Goal: Contribute content: Contribute content

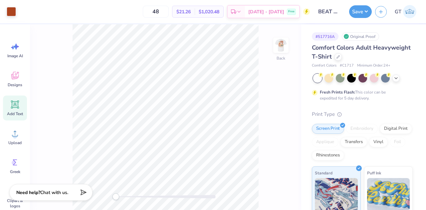
click at [17, 101] on icon at bounding box center [15, 104] width 10 height 10
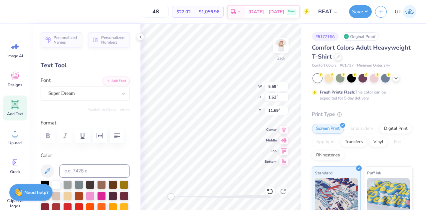
scroll to position [5, 1]
paste textarea "®"
type textarea "®"
click at [108, 95] on div "Super Dream" at bounding box center [83, 93] width 70 height 10
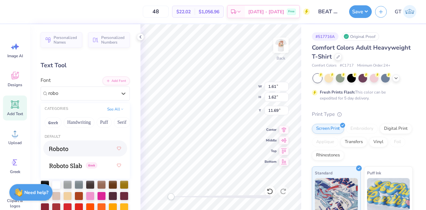
click at [82, 150] on div at bounding box center [85, 148] width 72 height 12
type input "robo"
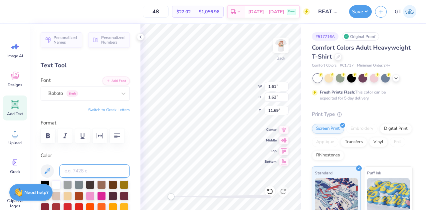
click at [84, 166] on input at bounding box center [94, 170] width 71 height 13
type input "1675"
type input "0.32"
type input "0.33"
type input "14.49"
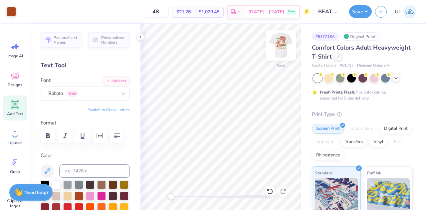
click at [280, 43] on img at bounding box center [280, 45] width 27 height 27
click at [13, 108] on icon at bounding box center [15, 104] width 10 height 10
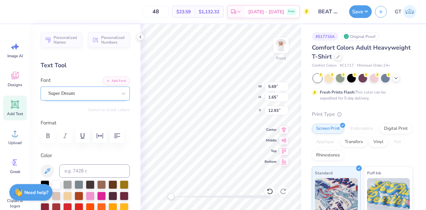
type textarea "®"
click at [98, 91] on div "Super Dream" at bounding box center [83, 93] width 70 height 10
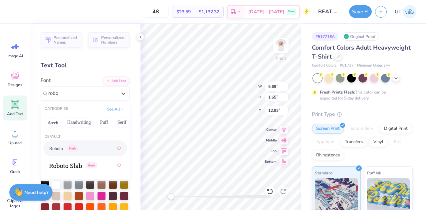
click at [86, 149] on div "Roboto Greek" at bounding box center [85, 148] width 72 height 12
type input "robo"
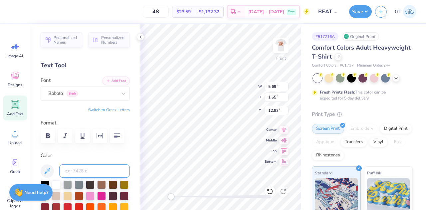
click at [89, 171] on input at bounding box center [94, 170] width 71 height 13
type input "1675c"
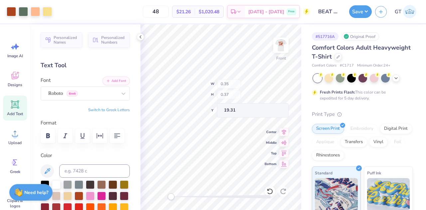
type input "0.35"
type input "0.37"
type input "19.31"
type input "12.50"
type input "14.98"
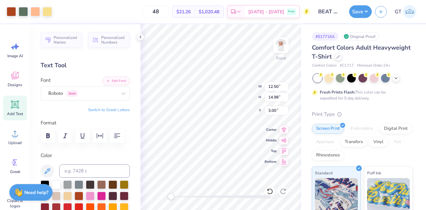
type input "3.00"
type input "1.22"
type input "1.29"
type input "0.32"
type input "0.33"
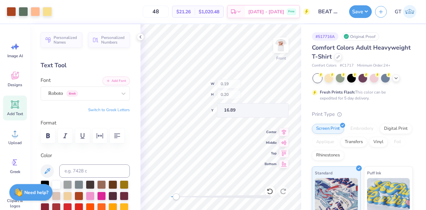
type input "0.19"
type input "0.20"
type input "16.89"
type input "0.19"
type input "0.20"
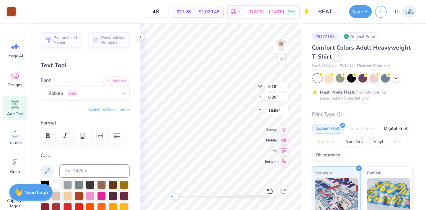
type input "16.89"
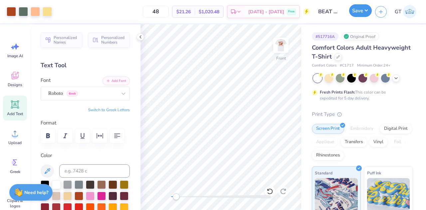
click at [359, 11] on button "Save" at bounding box center [360, 10] width 23 height 13
type input "0.19"
type input "0.20"
type input "16.79"
click at [363, 8] on button "Save" at bounding box center [360, 10] width 23 height 13
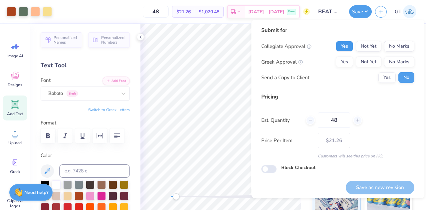
click at [344, 47] on button "Yes" at bounding box center [344, 46] width 17 height 11
click at [391, 62] on button "No Marks" at bounding box center [399, 62] width 30 height 11
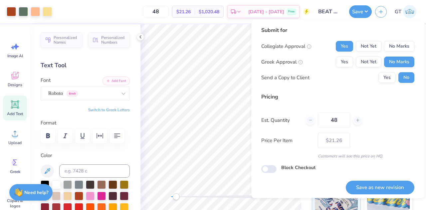
click at [347, 67] on div "Yes Not Yet No Marks" at bounding box center [375, 62] width 78 height 11
click at [344, 65] on button "Yes" at bounding box center [344, 62] width 17 height 11
click at [378, 80] on button "Yes" at bounding box center [386, 77] width 17 height 11
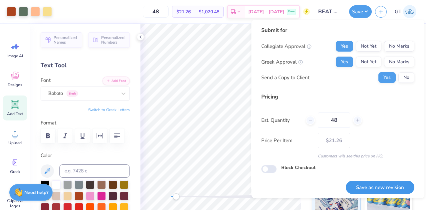
click at [372, 186] on button "Save as new revision" at bounding box center [380, 188] width 69 height 14
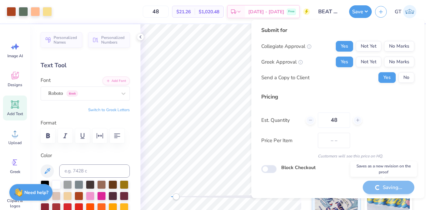
type input "$21.26"
